Goal: Transaction & Acquisition: Book appointment/travel/reservation

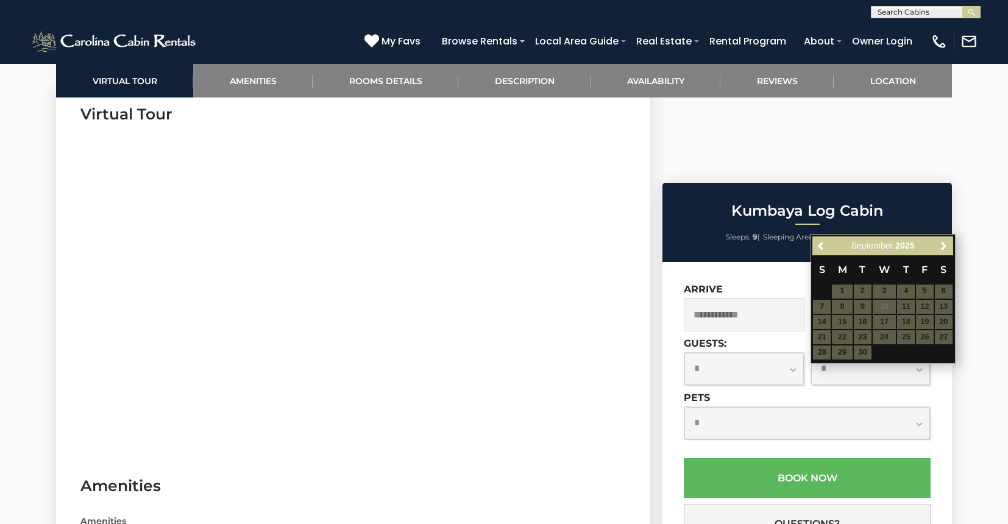
scroll to position [604, 0]
click at [824, 246] on span "Previous" at bounding box center [821, 245] width 10 height 10
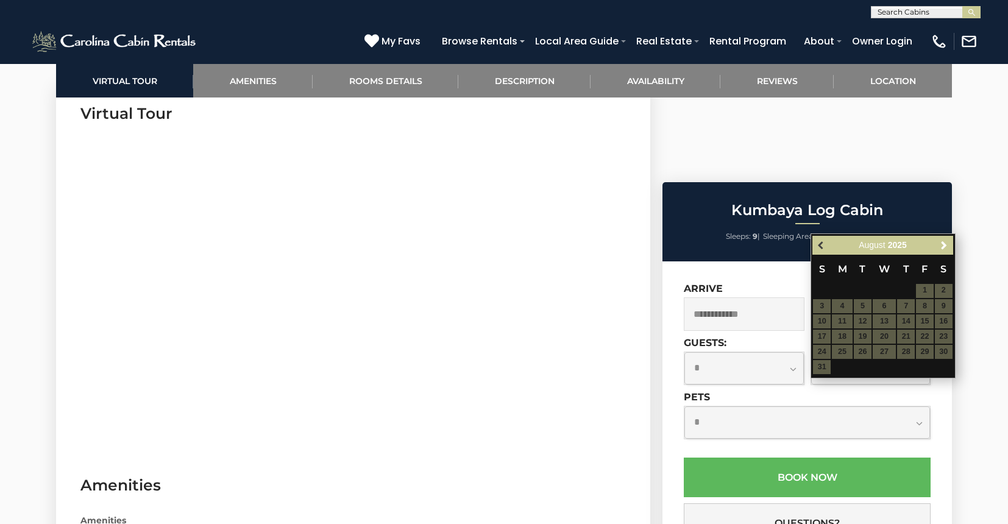
click at [824, 246] on span "Previous" at bounding box center [821, 245] width 10 height 10
click at [945, 244] on span "Next" at bounding box center [944, 245] width 10 height 10
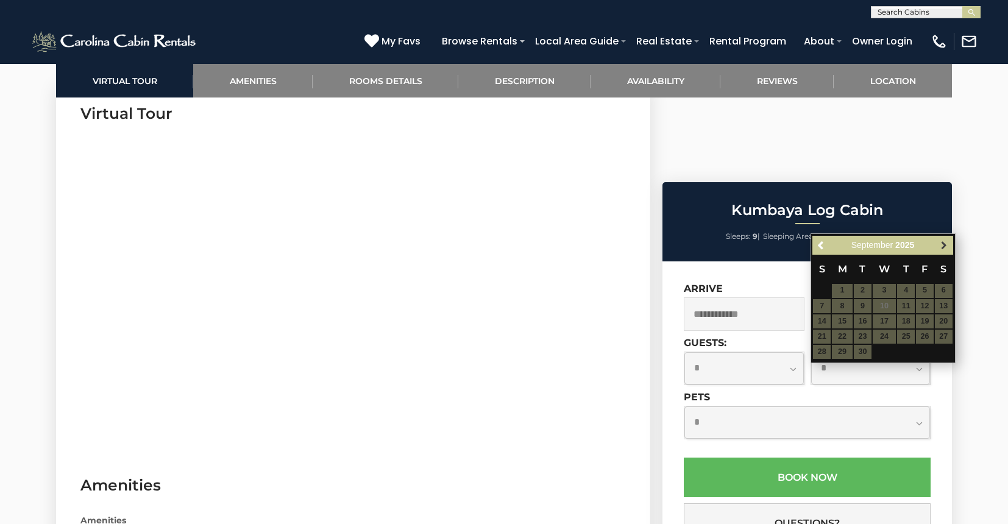
click at [945, 246] on span "Next" at bounding box center [944, 245] width 10 height 10
click at [822, 244] on span "Previous" at bounding box center [821, 245] width 10 height 10
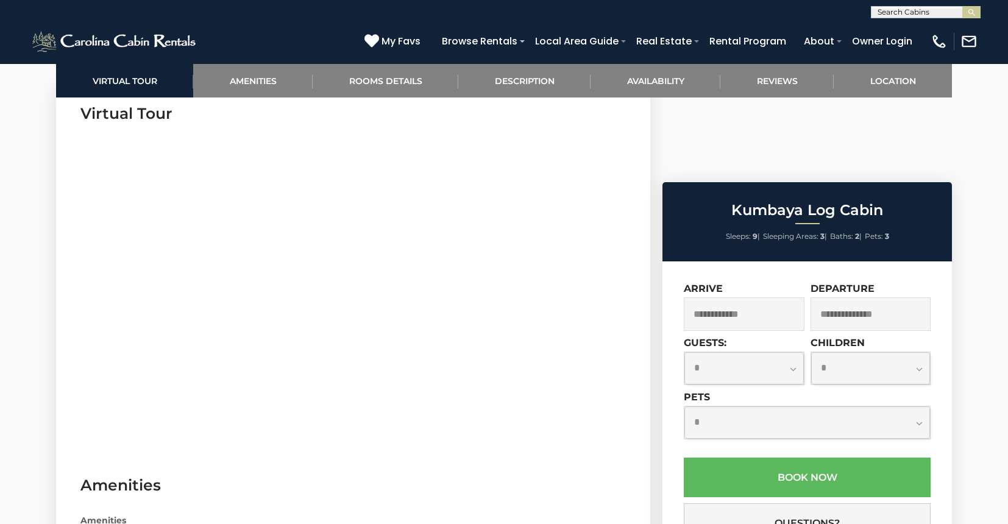
click at [737, 297] on input "text" at bounding box center [744, 314] width 121 height 34
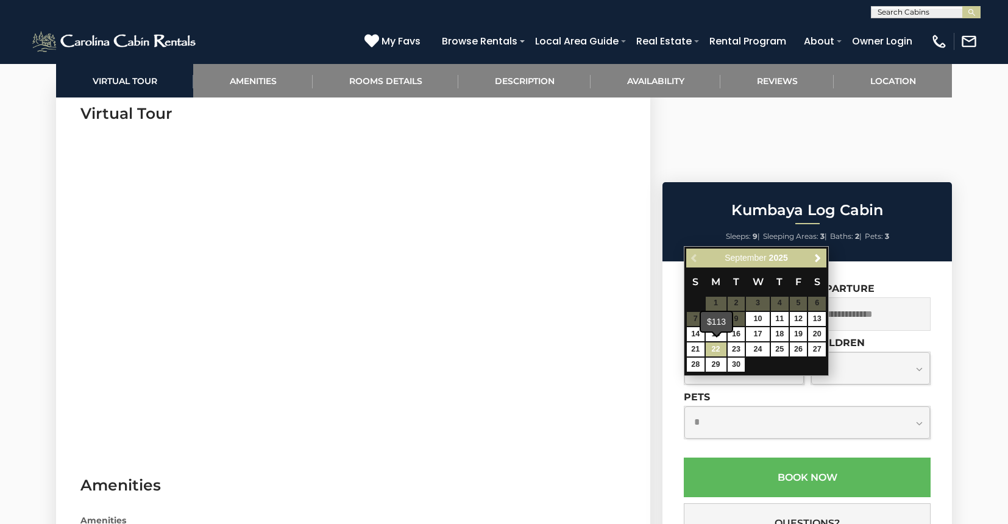
click at [716, 345] on link "22" at bounding box center [715, 349] width 21 height 14
type input "**********"
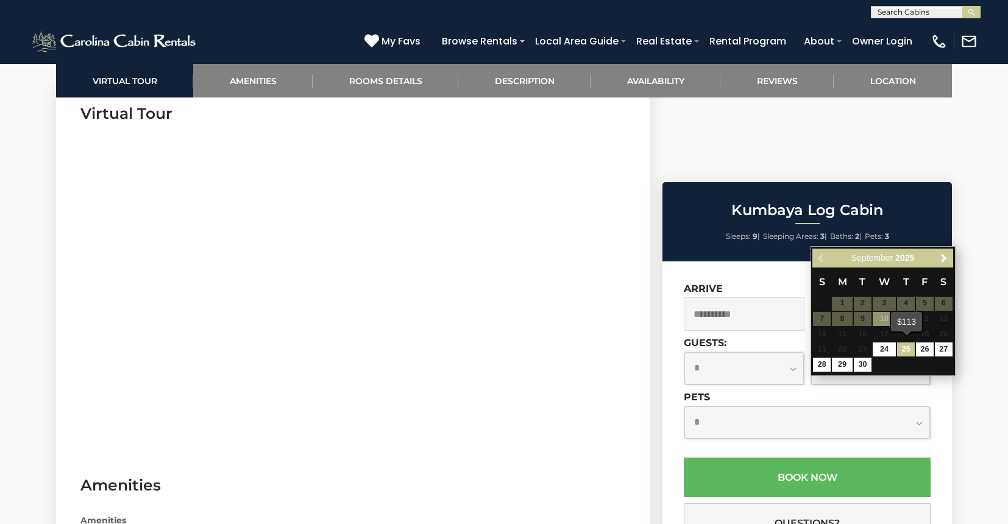
click at [905, 348] on link "25" at bounding box center [906, 349] width 18 height 14
type input "**********"
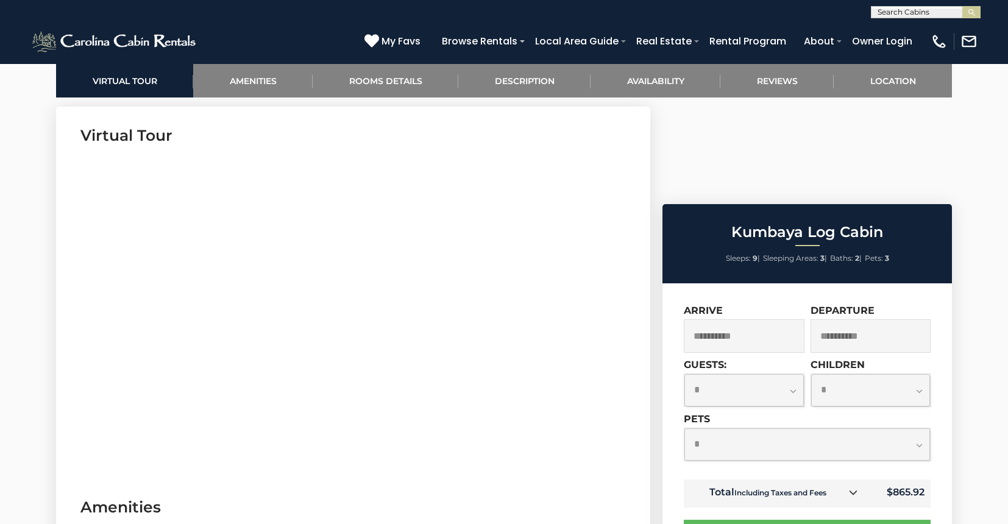
scroll to position [584, 0]
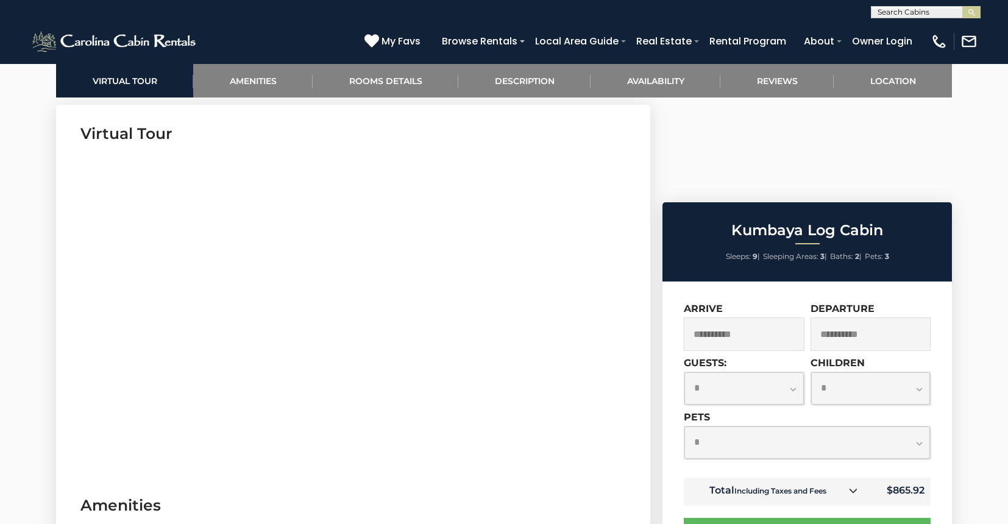
select select "*"
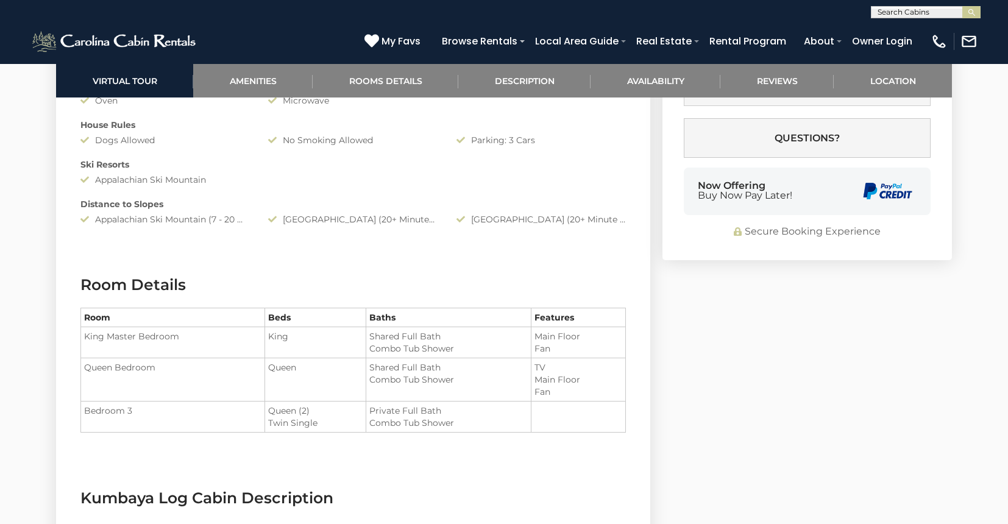
scroll to position [1192, 0]
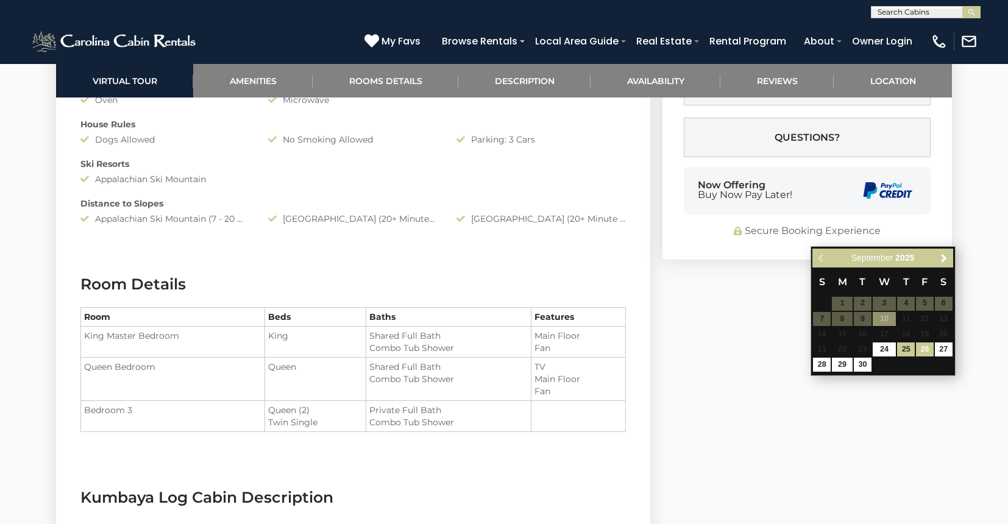
click at [922, 348] on link "26" at bounding box center [925, 349] width 18 height 14
type input "**********"
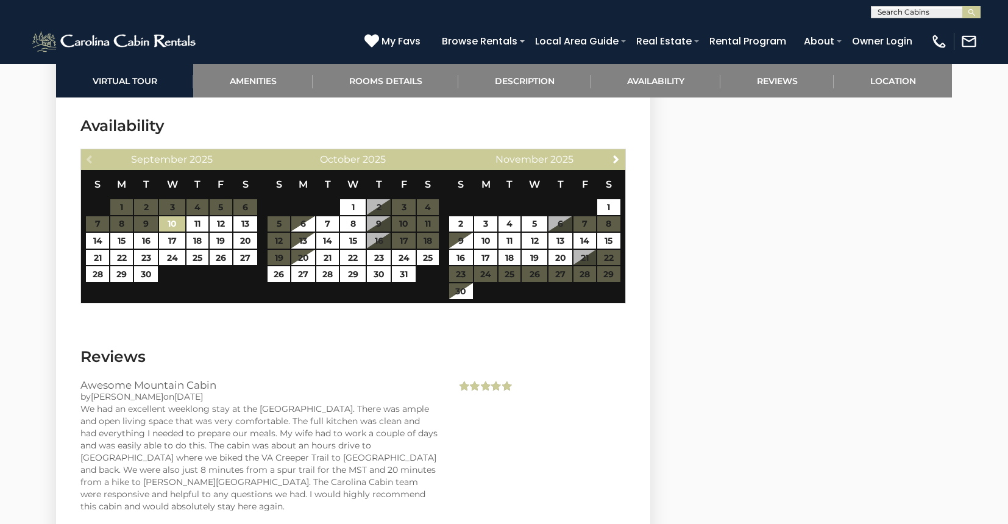
scroll to position [2353, 0]
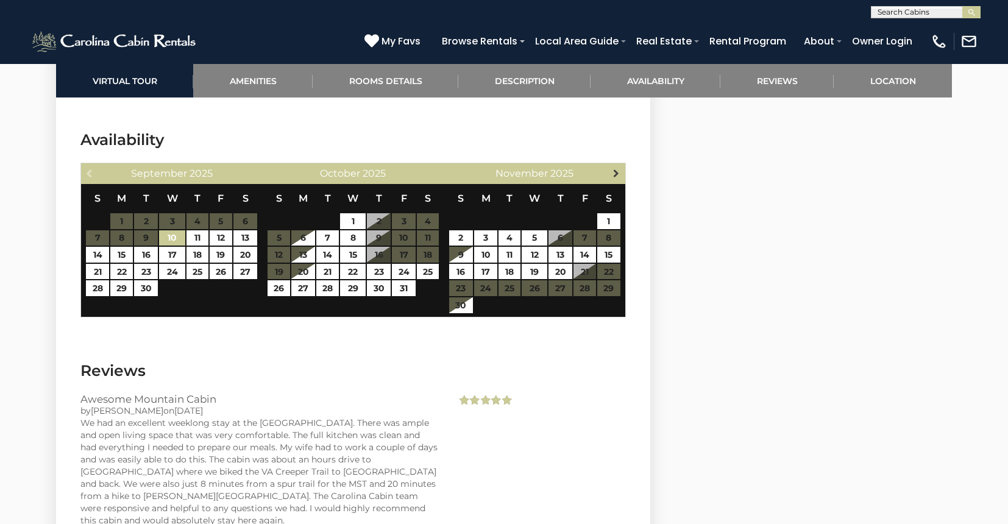
click at [617, 168] on span "Next" at bounding box center [616, 173] width 10 height 10
